Goal: Navigation & Orientation: Find specific page/section

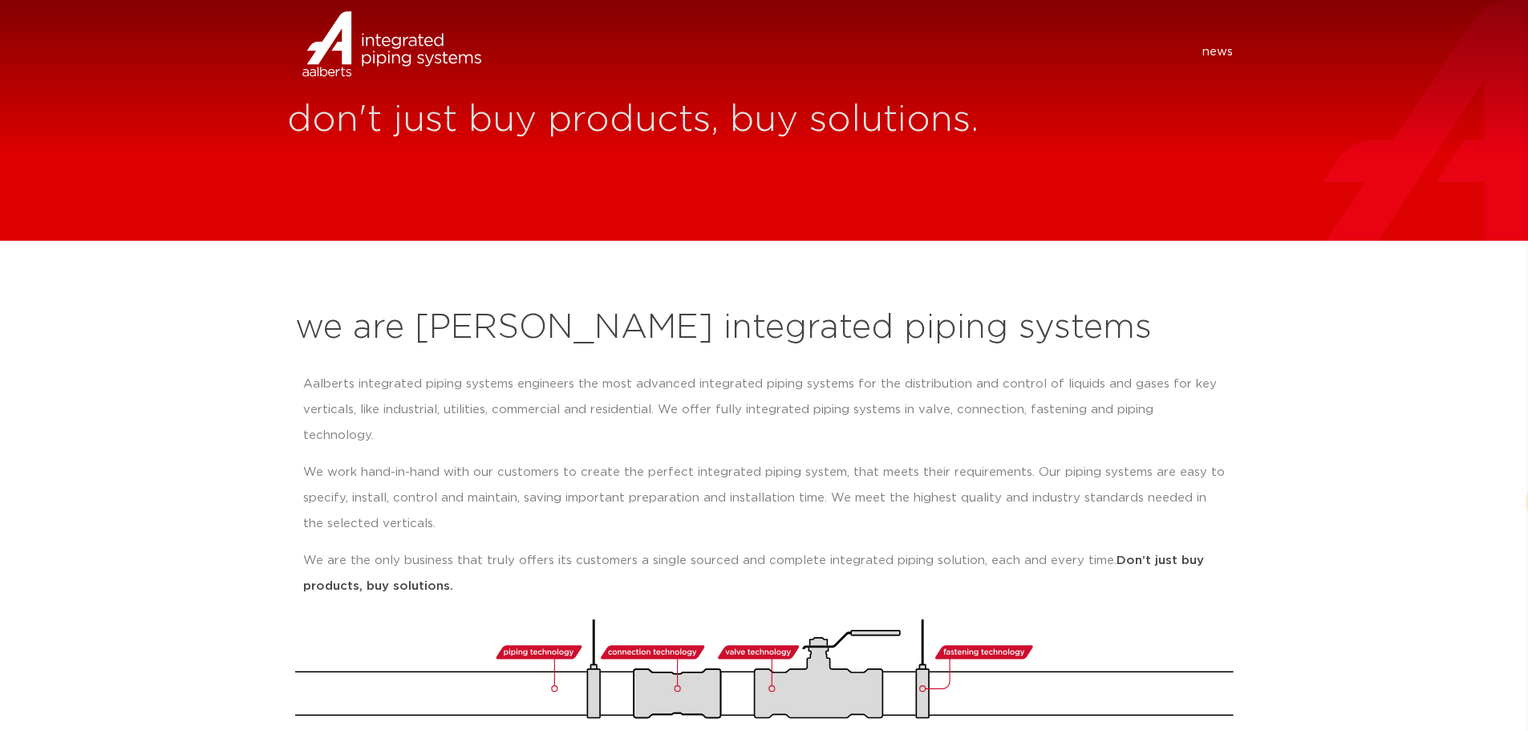
select select "en"
click at [343, 47] on img at bounding box center [353, 65] width 133 height 48
select select "en"
drag, startPoint x: 1216, startPoint y: 49, endPoint x: 1203, endPoint y: 55, distance: 14.3
click at [1215, 49] on link "news" at bounding box center [1217, 52] width 30 height 16
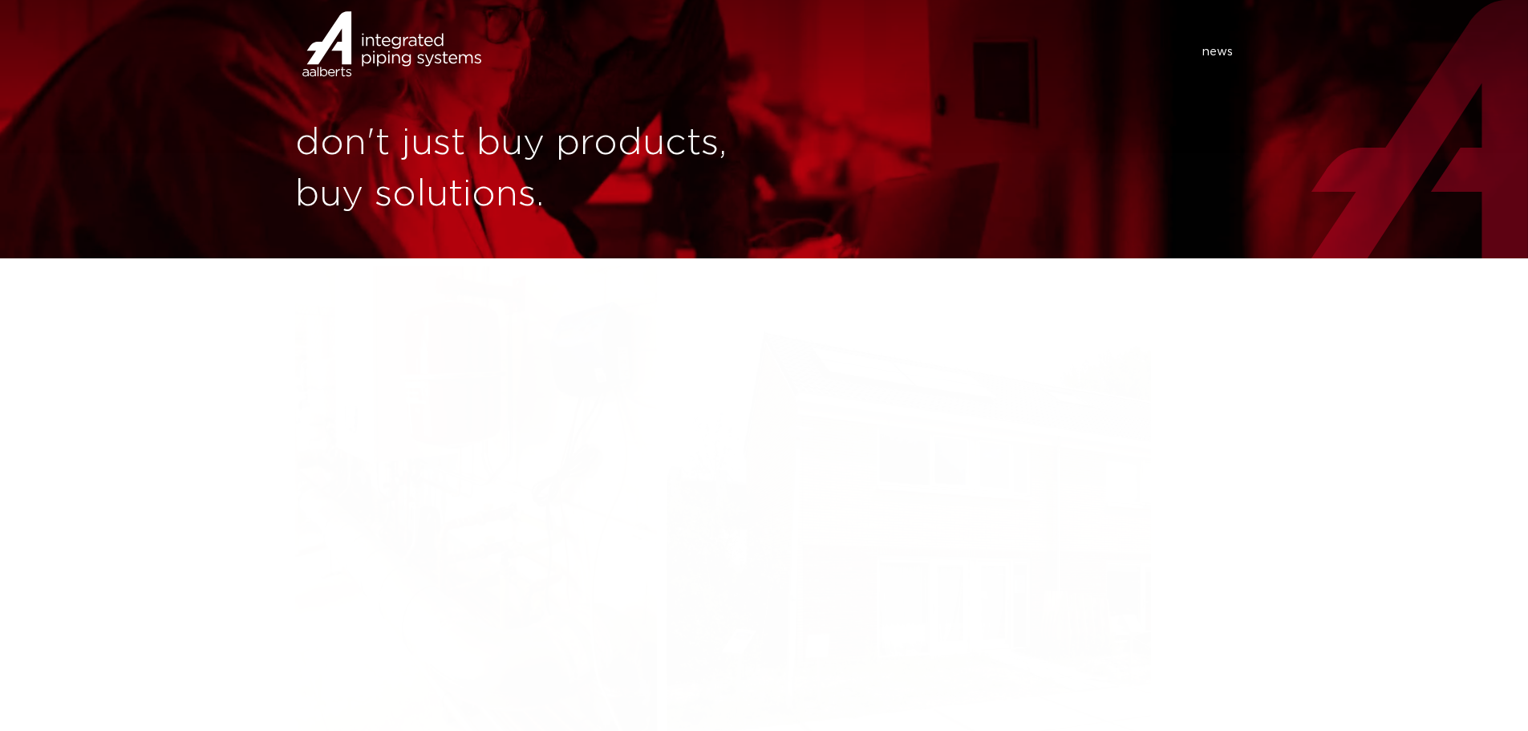
select select "en"
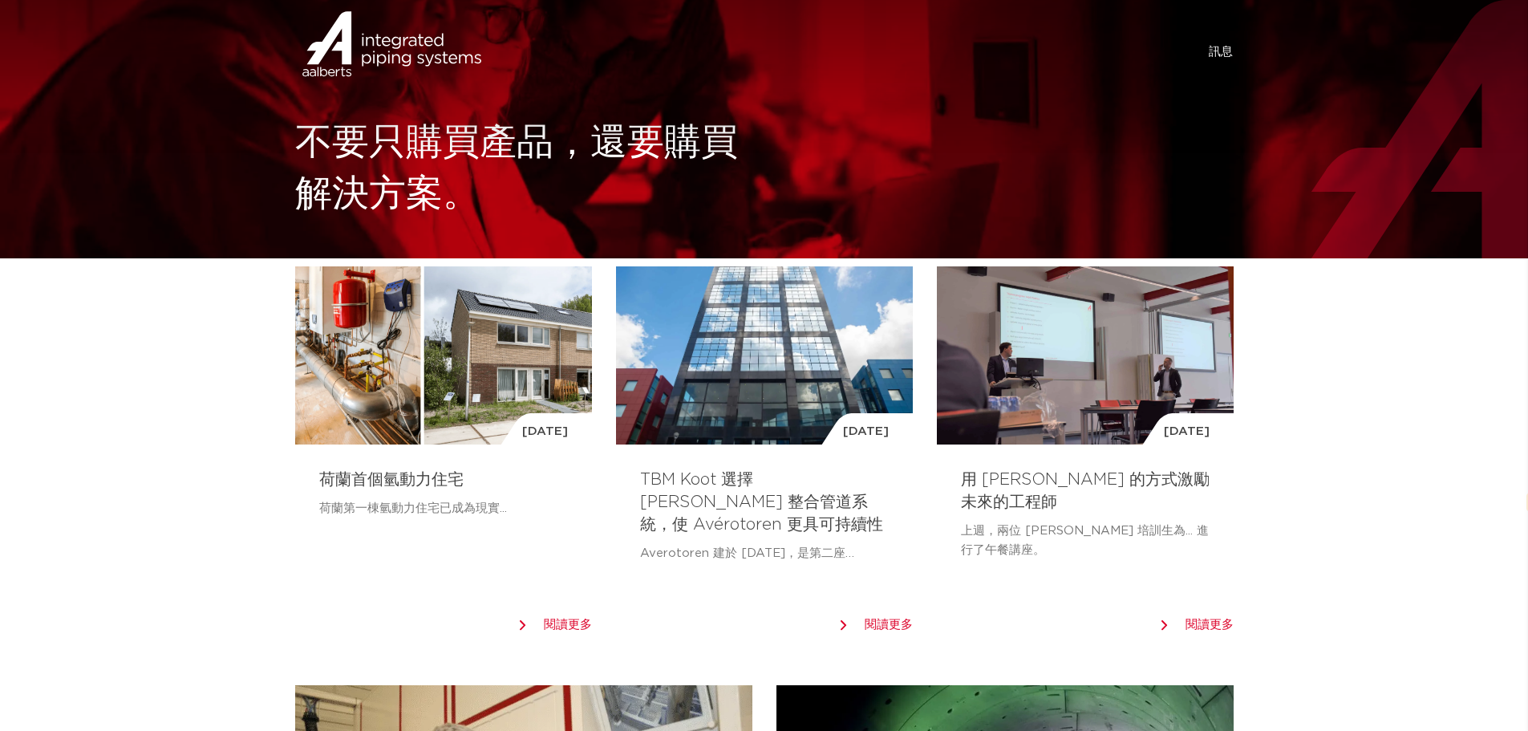
click at [361, 45] on img at bounding box center [353, 65] width 133 height 48
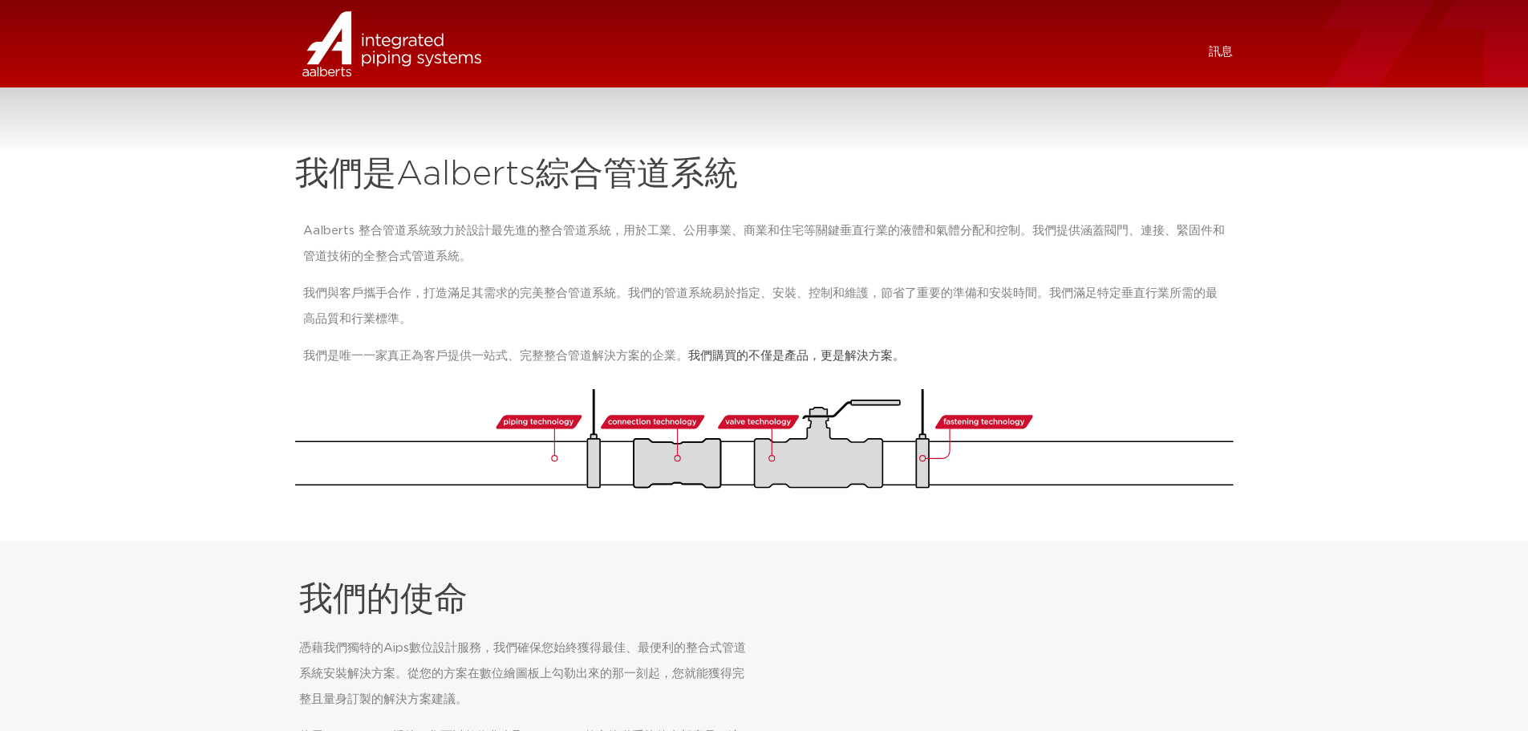
select select "en"
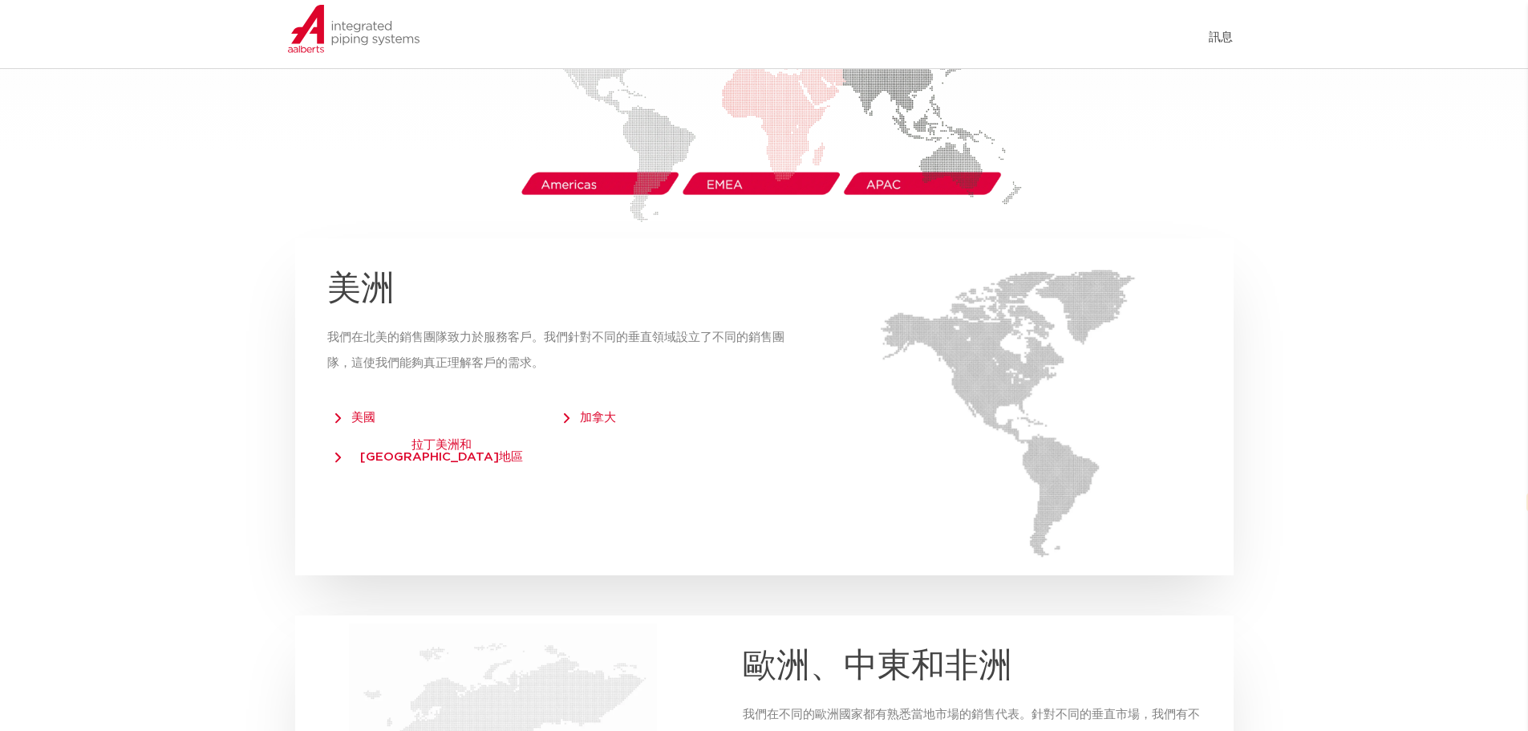
scroll to position [2165, 0]
